Goal: Task Accomplishment & Management: Manage account settings

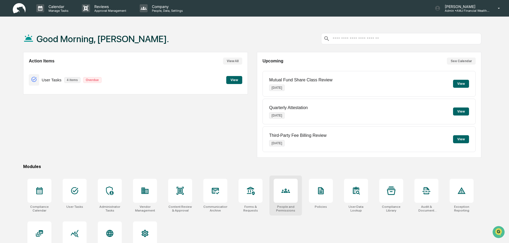
click at [292, 197] on div at bounding box center [286, 191] width 24 height 24
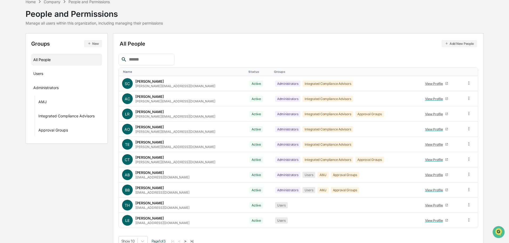
scroll to position [35, 0]
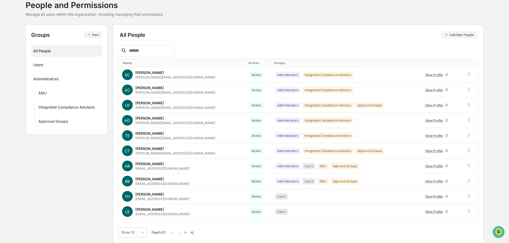
click at [187, 232] on button ">" at bounding box center [185, 232] width 5 height 5
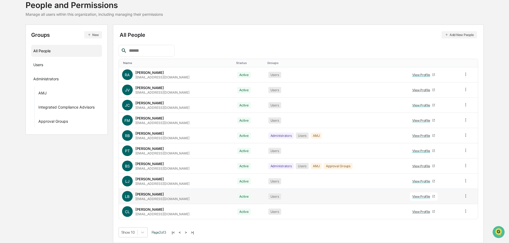
click at [466, 194] on icon at bounding box center [466, 195] width 1 height 3
click at [459, 203] on div "Groups & Permissions" at bounding box center [442, 204] width 44 height 6
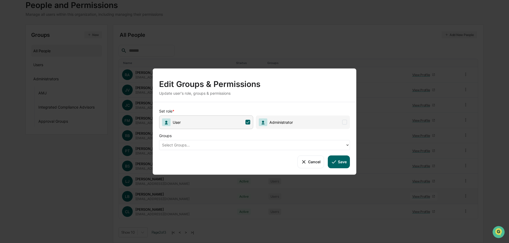
click at [349, 145] on icon at bounding box center [348, 145] width 4 height 4
click at [345, 123] on span at bounding box center [344, 122] width 5 height 5
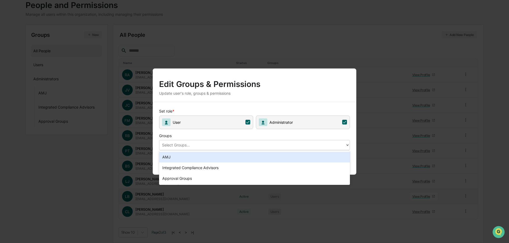
click at [347, 145] on icon at bounding box center [348, 144] width 2 height 1
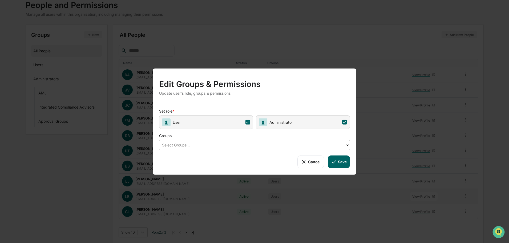
click at [347, 145] on icon at bounding box center [348, 144] width 2 height 1
click at [311, 161] on button "Cancel" at bounding box center [311, 161] width 26 height 13
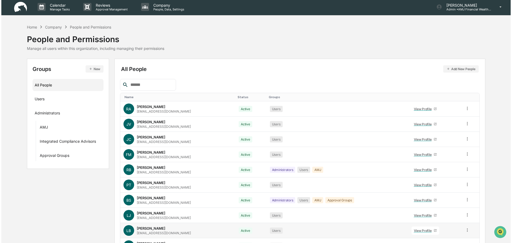
scroll to position [0, 0]
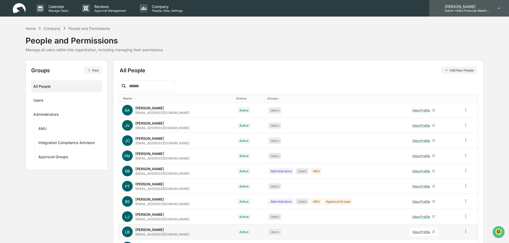
click at [456, 6] on p "[PERSON_NAME]" at bounding box center [466, 6] width 50 height 5
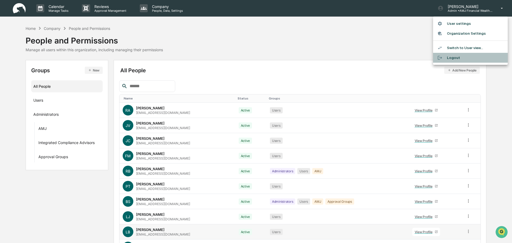
click at [453, 59] on li "Logout" at bounding box center [470, 58] width 75 height 10
